Goal: Information Seeking & Learning: Find specific fact

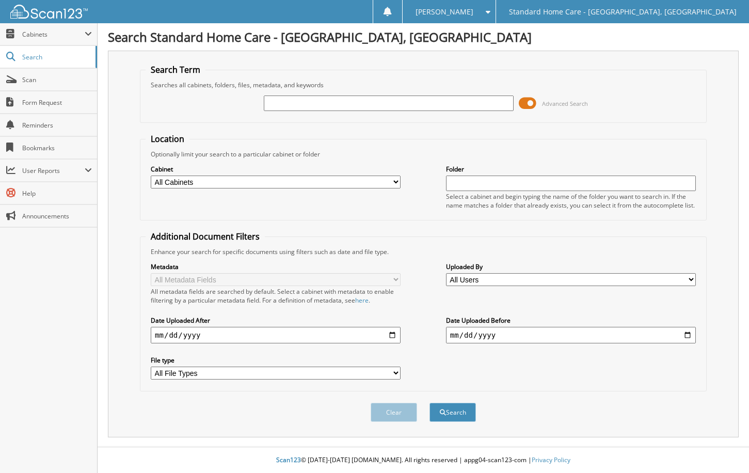
click at [393, 105] on input "text" at bounding box center [389, 102] width 250 height 15
type input "mujtaba"
click at [465, 422] on button "Search" at bounding box center [452, 411] width 46 height 19
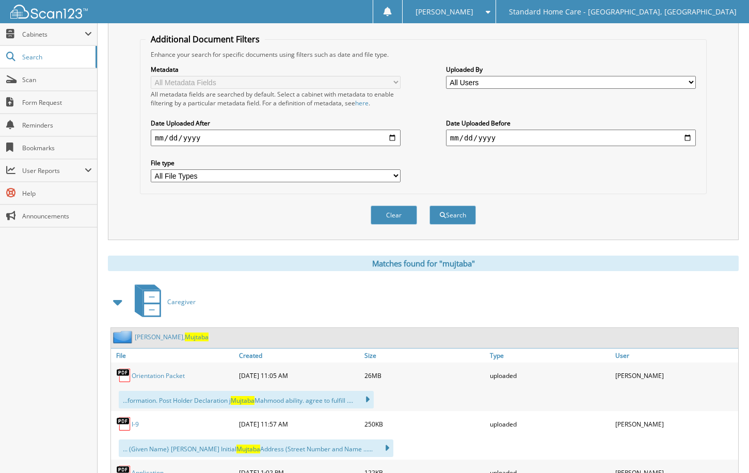
scroll to position [258, 0]
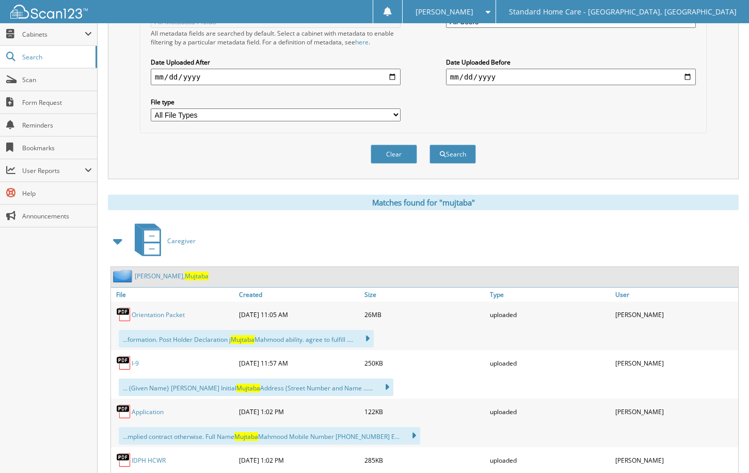
click at [185, 280] on span "Mujtaba" at bounding box center [197, 275] width 24 height 9
